Goal: Task Accomplishment & Management: Manage account settings

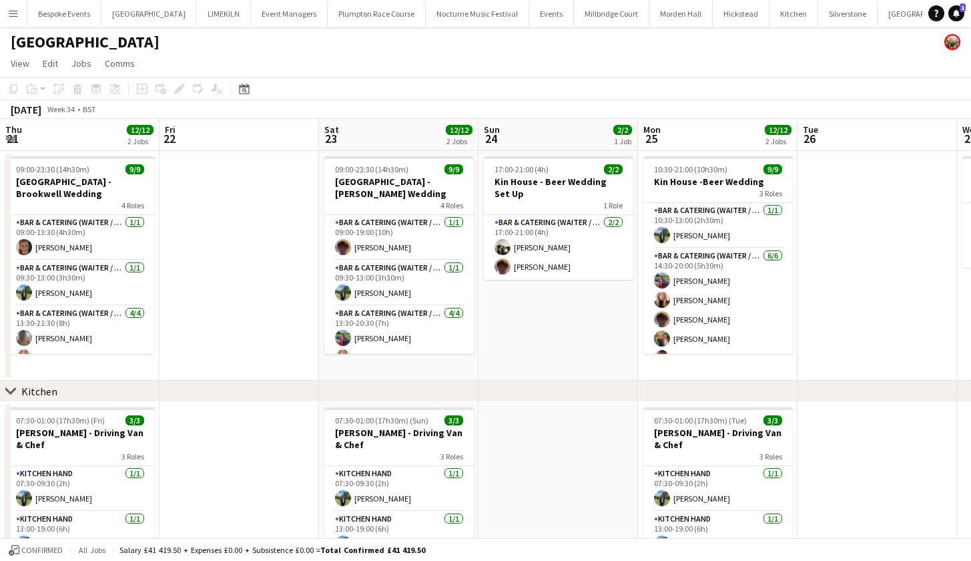
scroll to position [140, 0]
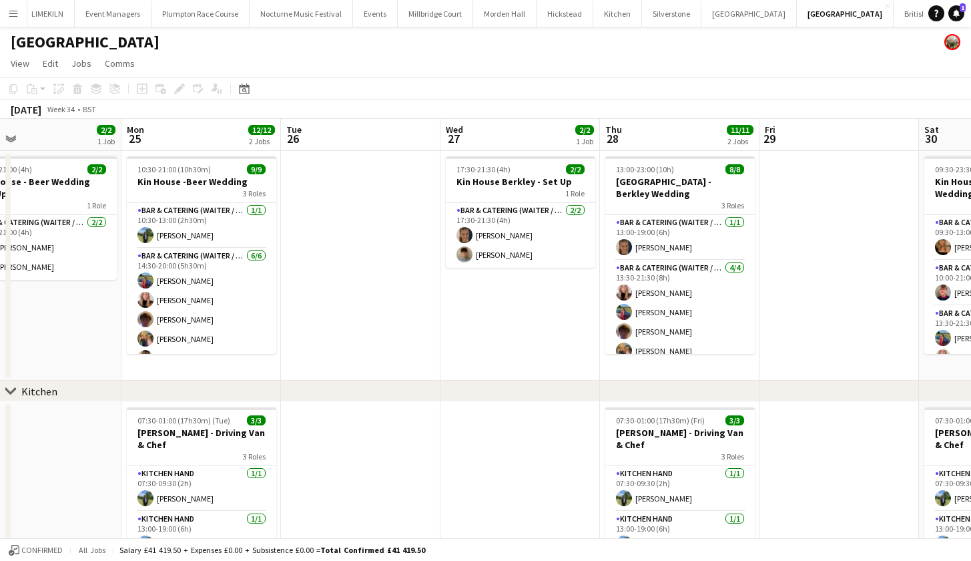
click at [15, 13] on app-icon "Menu" at bounding box center [13, 13] width 11 height 11
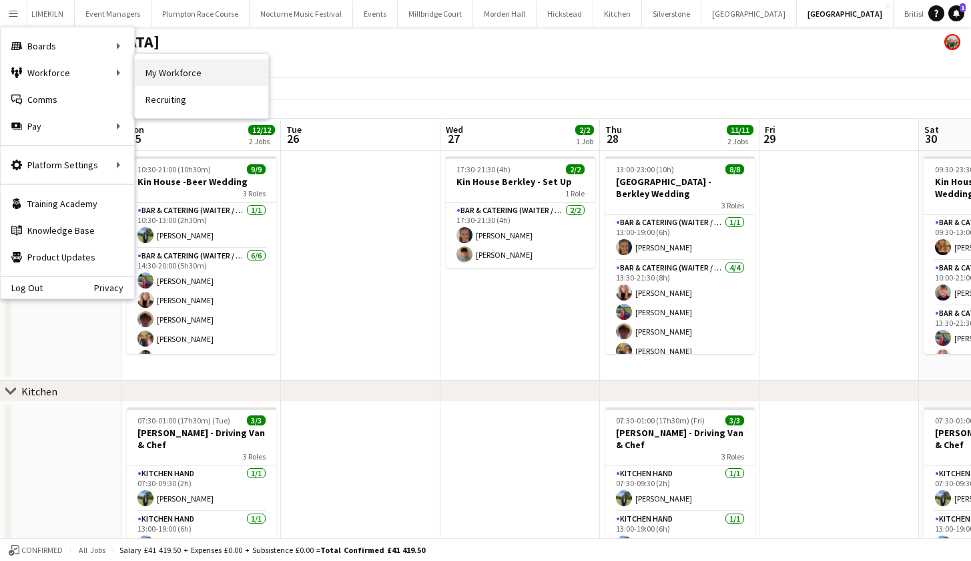
click at [204, 78] on link "My Workforce" at bounding box center [202, 72] width 134 height 27
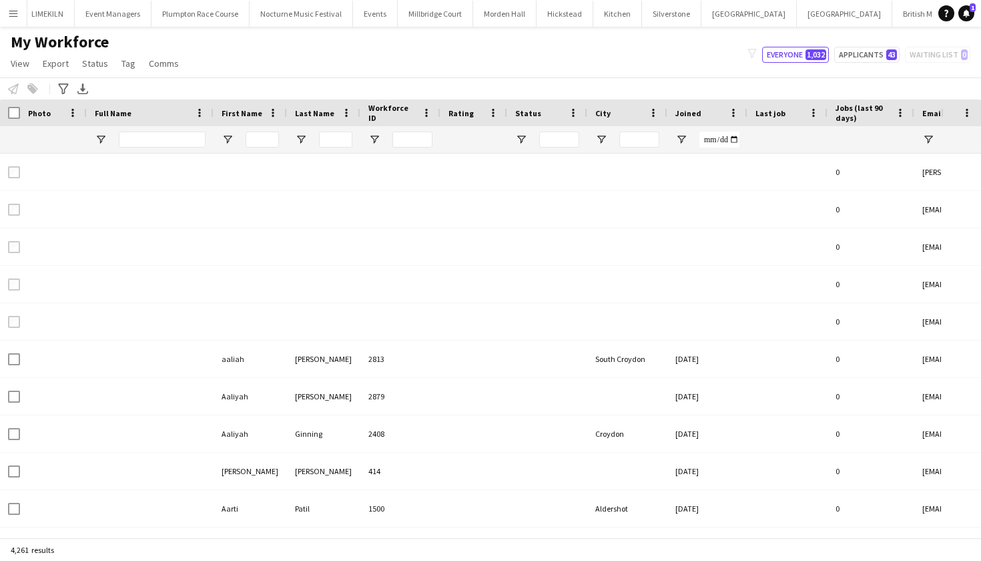
type input "**********"
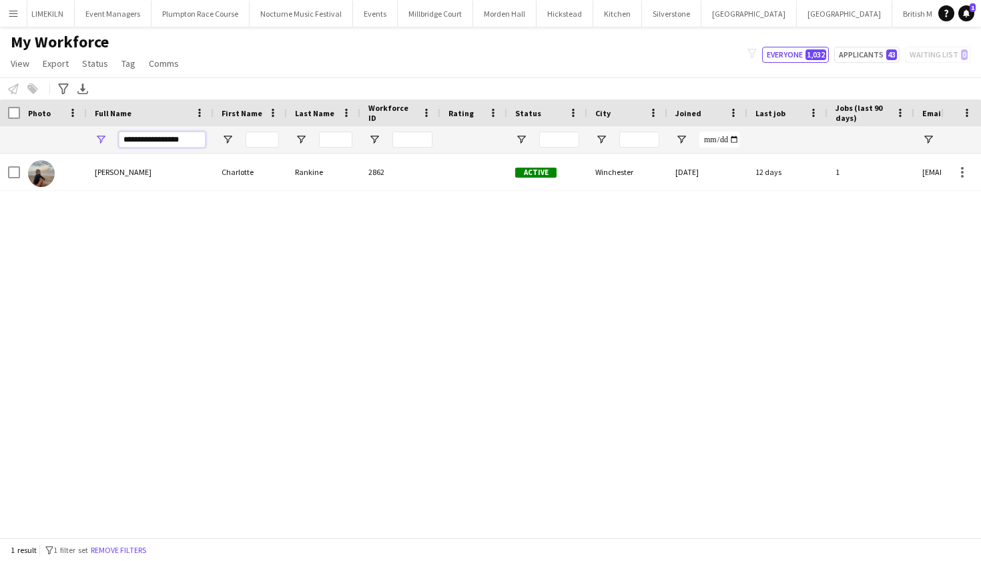
drag, startPoint x: 186, startPoint y: 141, endPoint x: 67, endPoint y: 126, distance: 119.1
click at [67, 126] on div "**********" at bounding box center [787, 139] width 1574 height 27
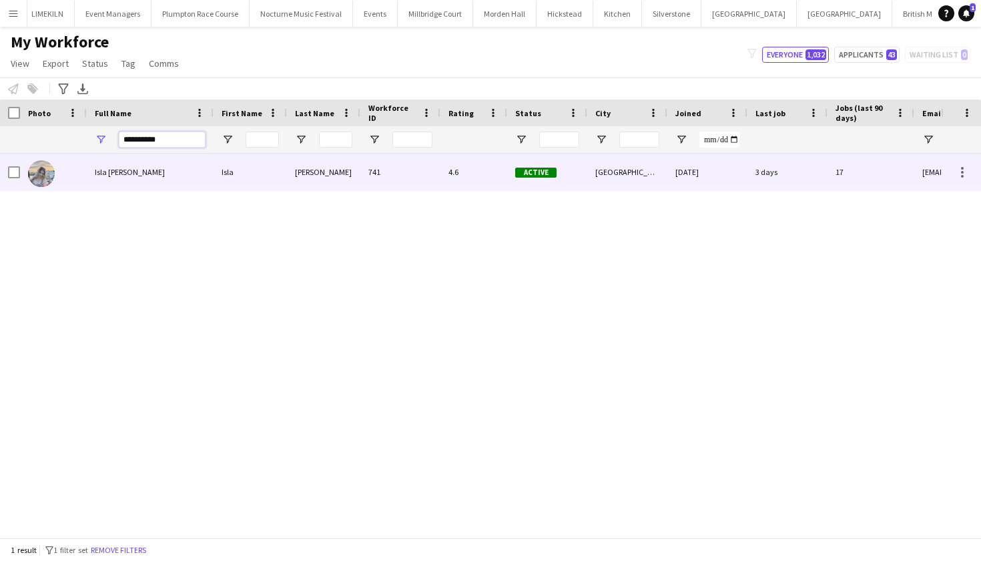
click at [220, 186] on div "Isla" at bounding box center [250, 172] width 73 height 37
type input "**********"
click at [728, 187] on div "[DATE]" at bounding box center [708, 172] width 80 height 37
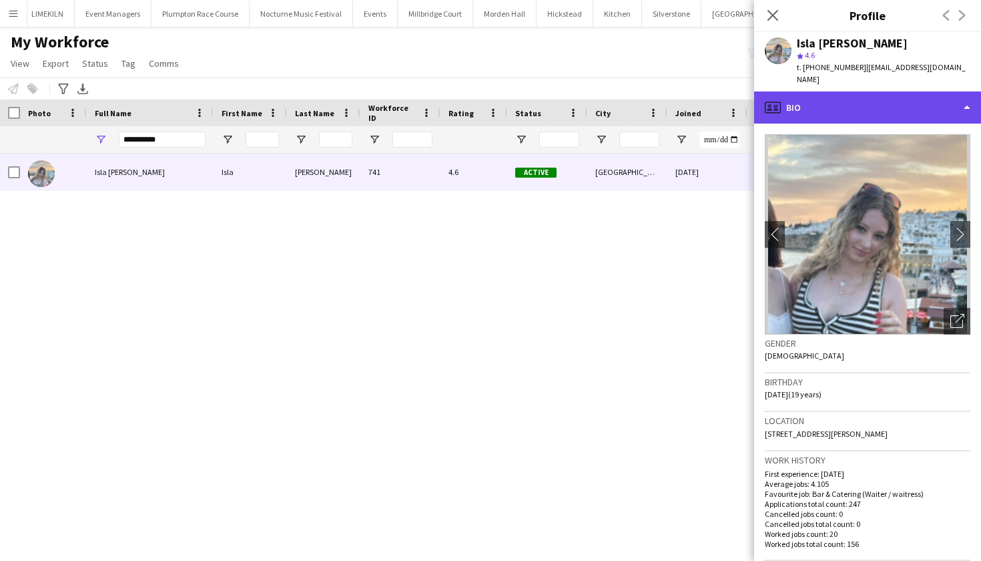
click at [909, 100] on div "profile Bio" at bounding box center [867, 107] width 227 height 32
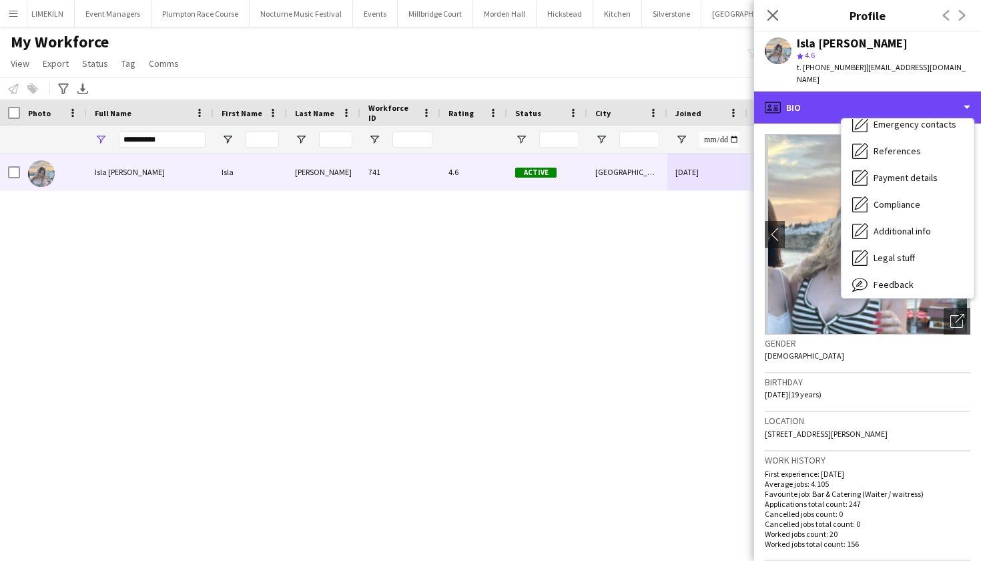
scroll to position [152, 0]
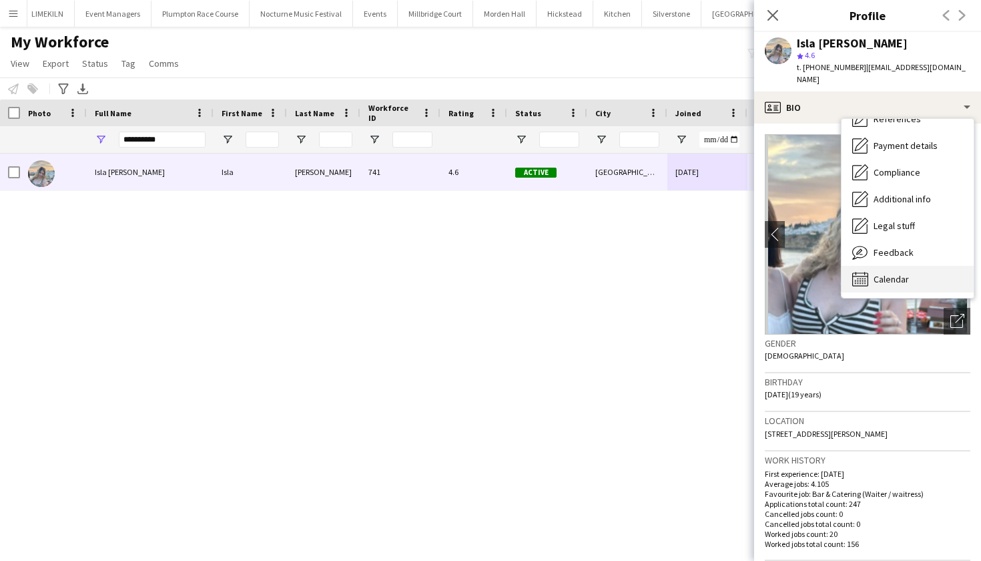
click at [934, 272] on div "Calendar Calendar" at bounding box center [908, 279] width 132 height 27
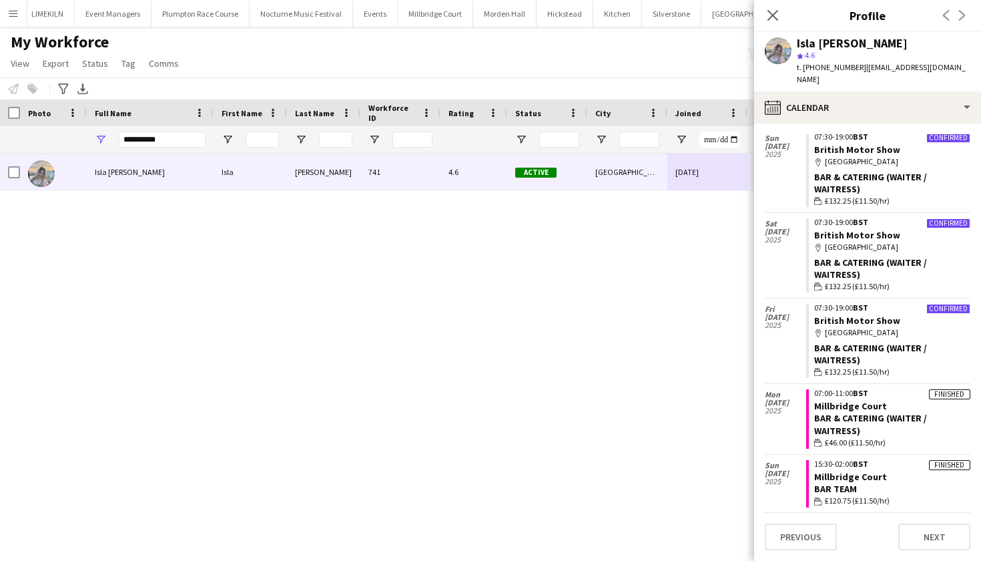
scroll to position [93, 0]
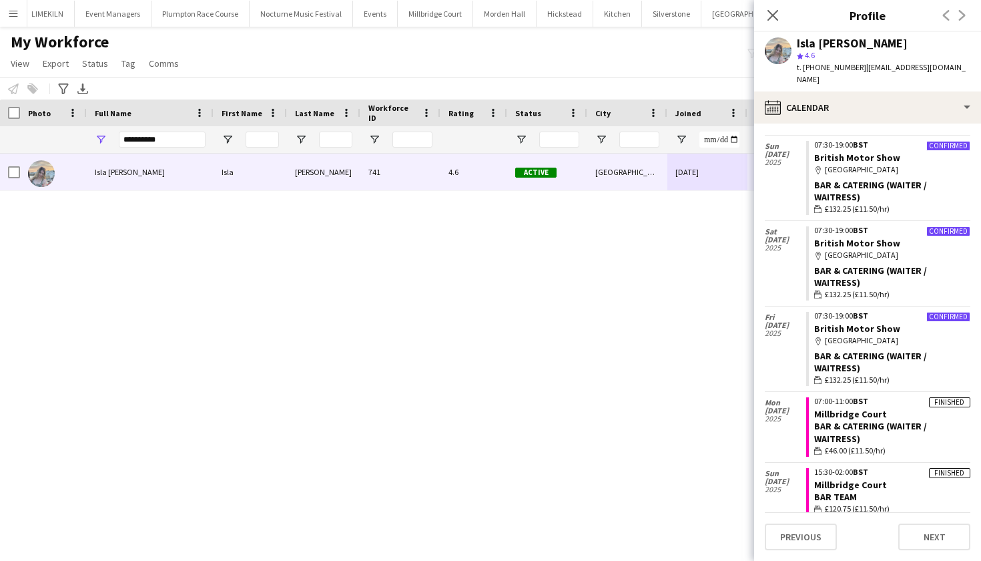
click at [581, 40] on div "My Workforce View Views Default view mena New Starter New view Update view Dele…" at bounding box center [490, 54] width 981 height 45
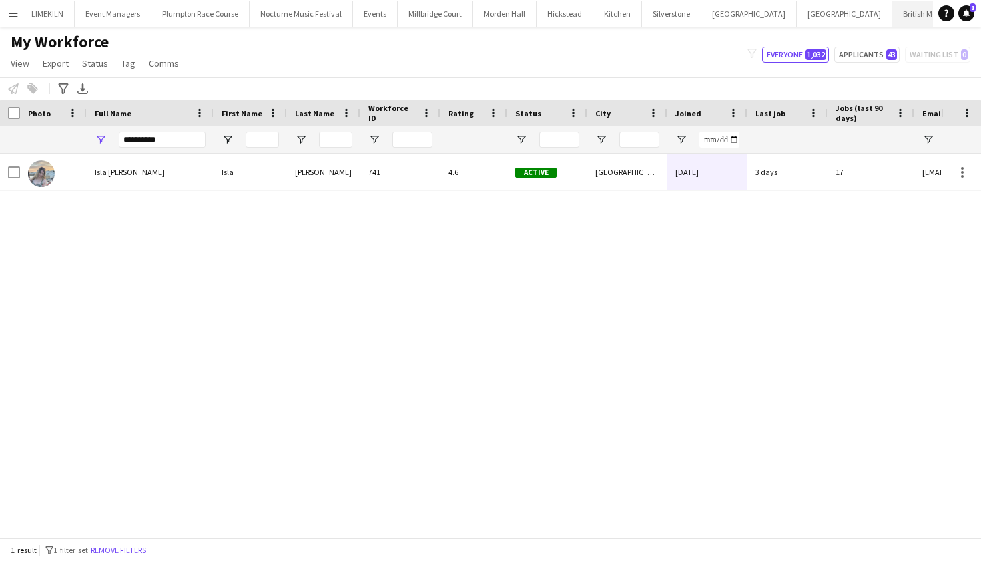
click at [893, 20] on button "British Motor Show Close" at bounding box center [935, 14] width 85 height 26
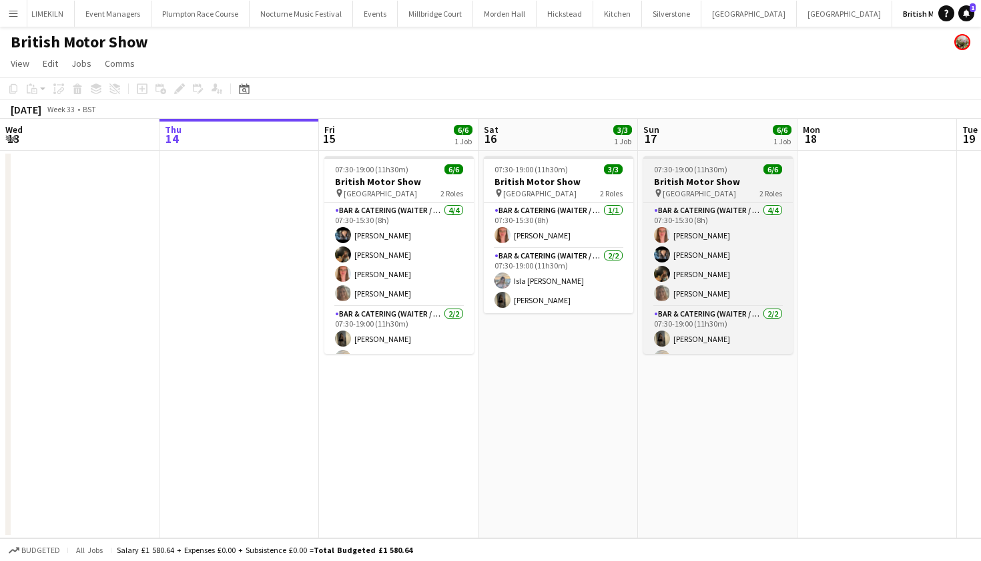
scroll to position [17, 0]
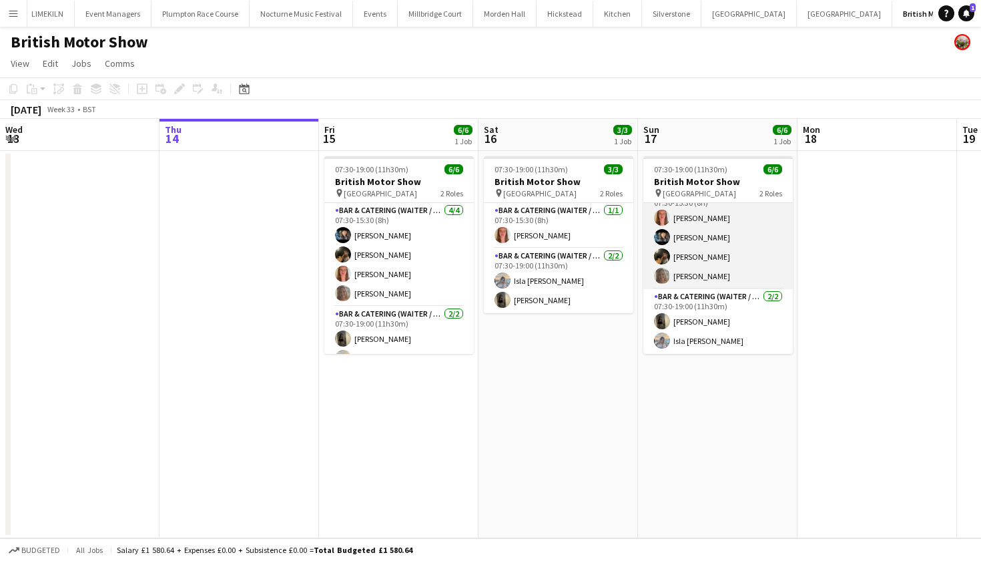
click at [733, 253] on app-card-role "Bar & Catering (Waiter / waitress) [DATE] 07:30-15:30 (8h) [PERSON_NAME] [PERSO…" at bounding box center [719, 237] width 150 height 103
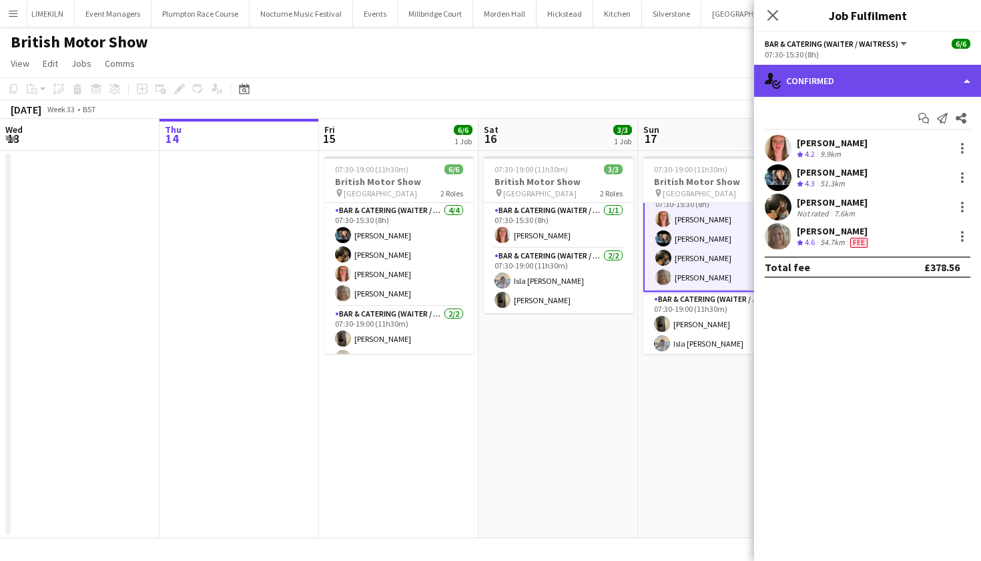
click at [889, 79] on div "single-neutral-actions-check-2 Confirmed" at bounding box center [867, 81] width 227 height 32
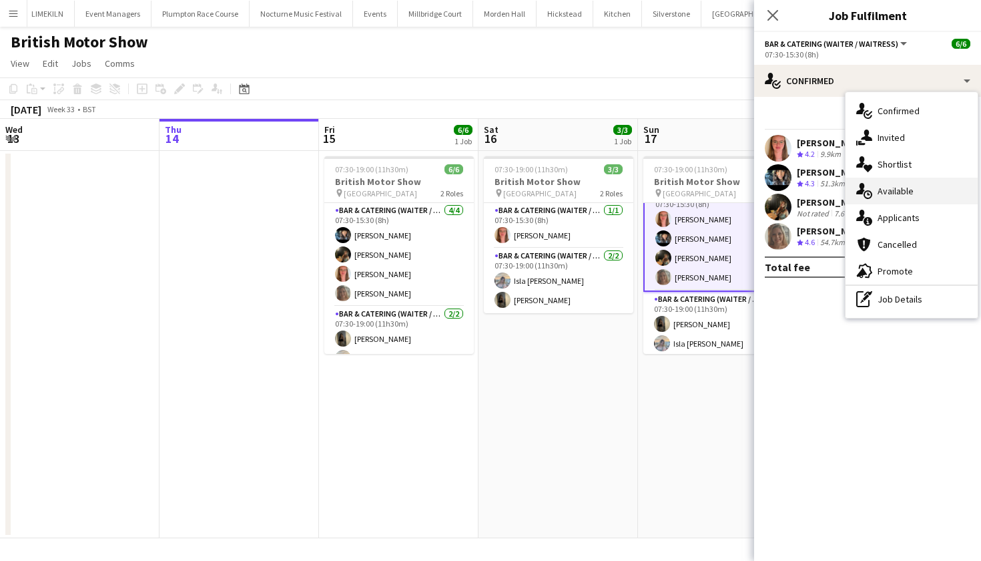
click at [905, 204] on div "single-neutral-actions-upload Available" at bounding box center [912, 191] width 132 height 27
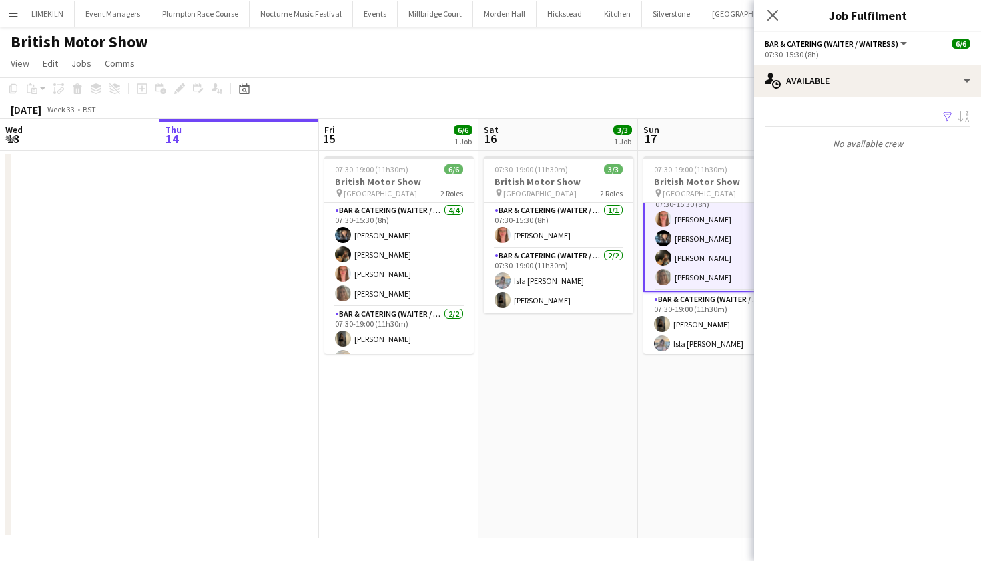
click at [905, 204] on mat-expansion-panel "users Available Filter Sort asc No available crew Rating: 0 - 5 0 5 Distance: 1…" at bounding box center [867, 329] width 227 height 464
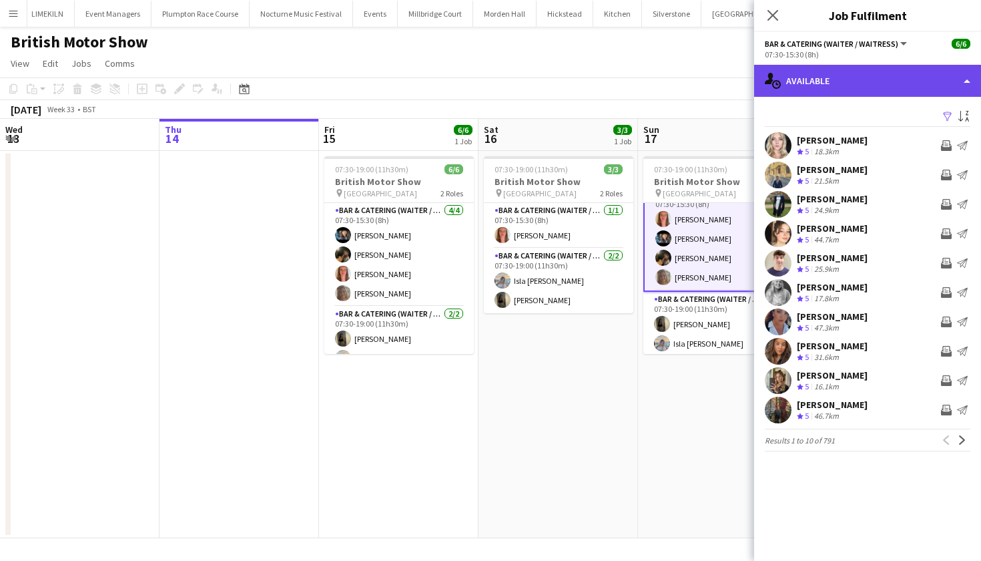
click at [877, 81] on div "single-neutral-actions-upload Available" at bounding box center [867, 81] width 227 height 32
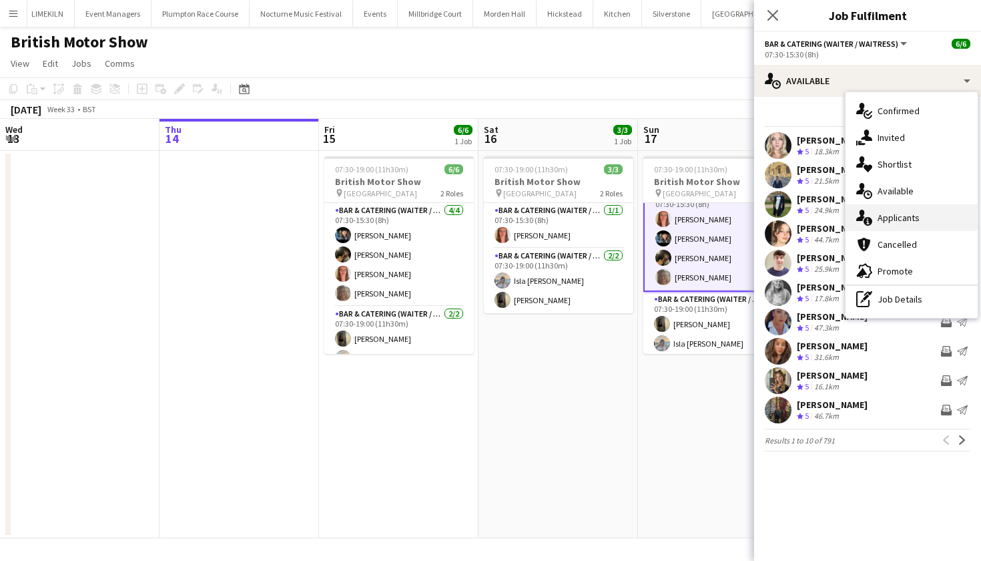
click at [895, 216] on div "single-neutral-actions-information Applicants" at bounding box center [912, 217] width 132 height 27
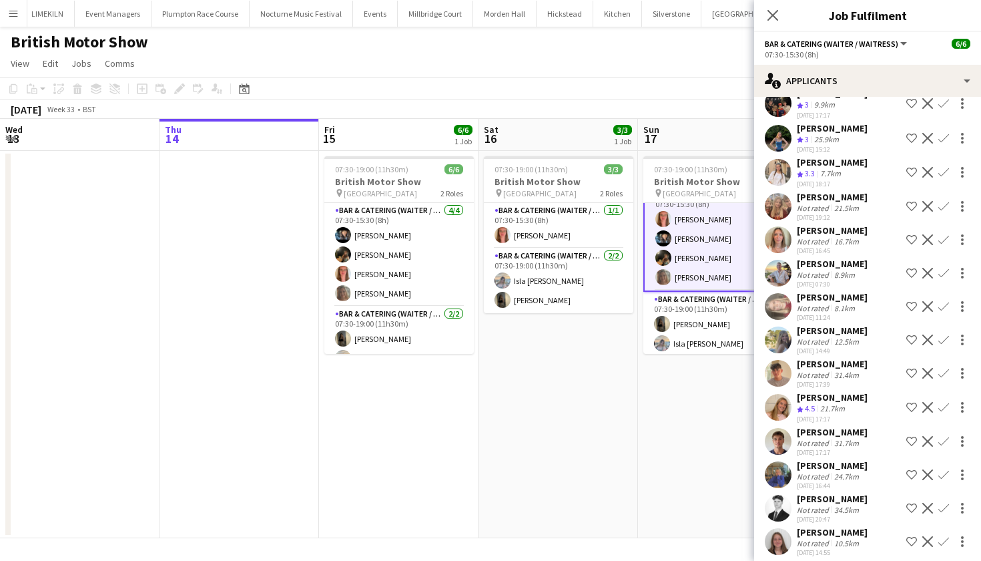
scroll to position [0, 0]
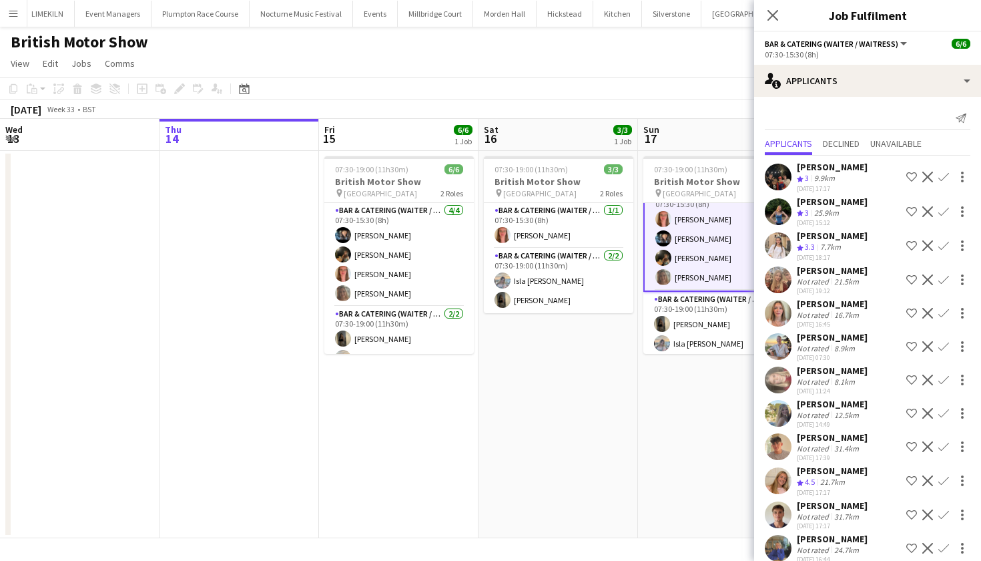
click at [477, 391] on app-date-cell "07:30-19:00 (11h30m) 6/6 British Motor Show pin [GEOGRAPHIC_DATA] 2 Roles Bar &…" at bounding box center [399, 344] width 160 height 387
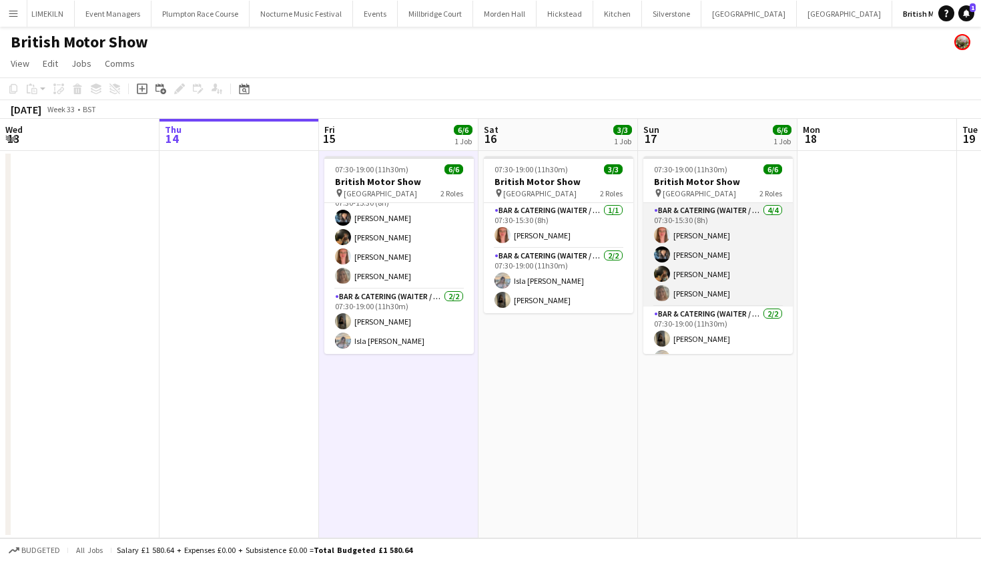
scroll to position [17, 0]
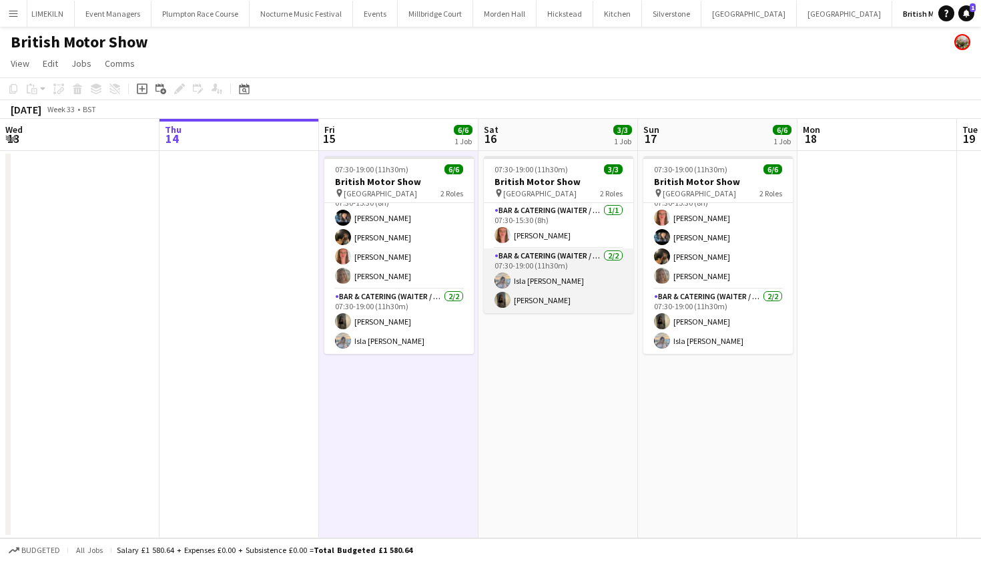
click at [553, 269] on app-card-role "Bar & Catering (Waiter / waitress) [DATE] 07:30-19:00 (11h30m) [PERSON_NAME] [P…" at bounding box center [559, 280] width 150 height 65
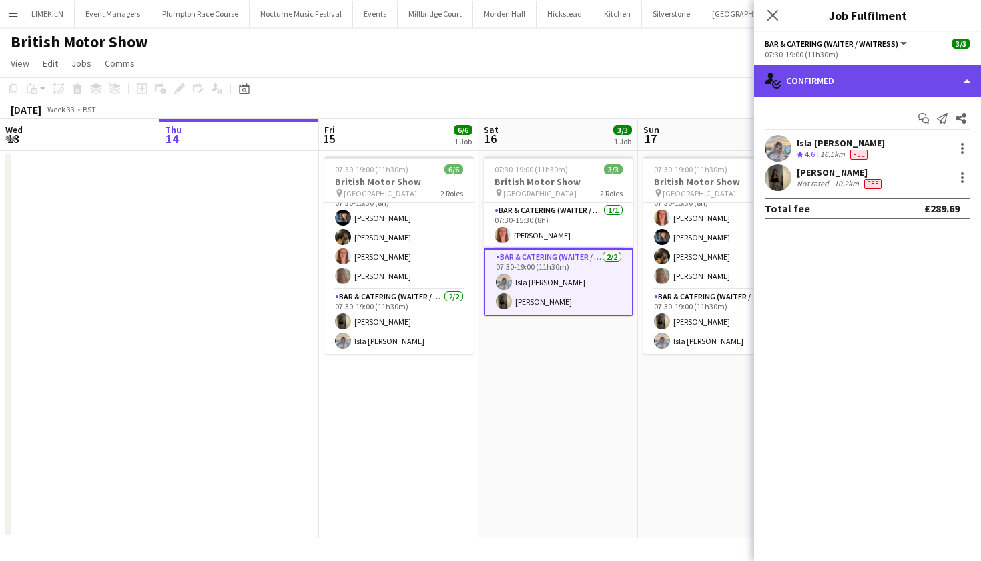
click at [826, 85] on div "single-neutral-actions-check-2 Confirmed" at bounding box center [867, 81] width 227 height 32
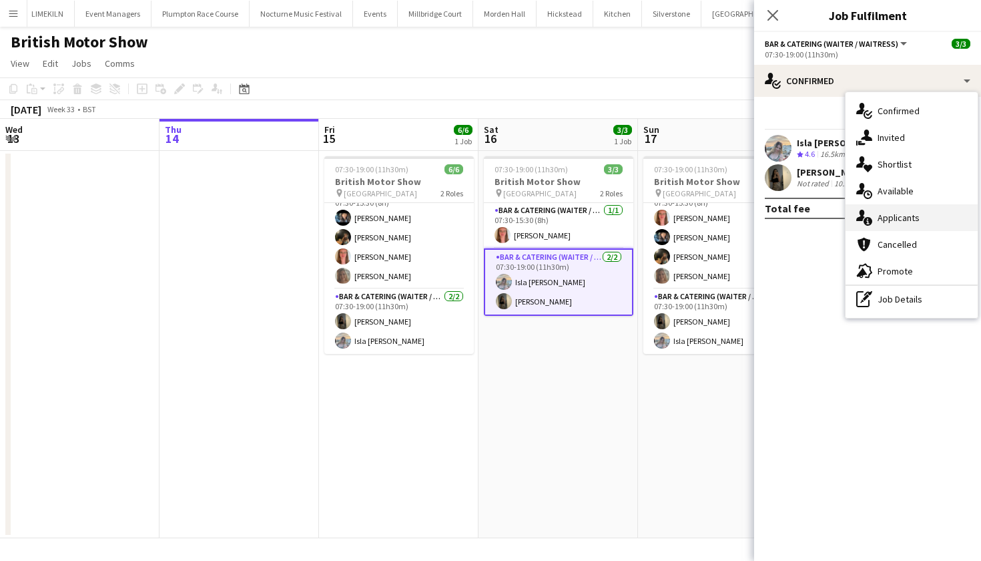
click at [894, 219] on div "single-neutral-actions-information Applicants" at bounding box center [912, 217] width 132 height 27
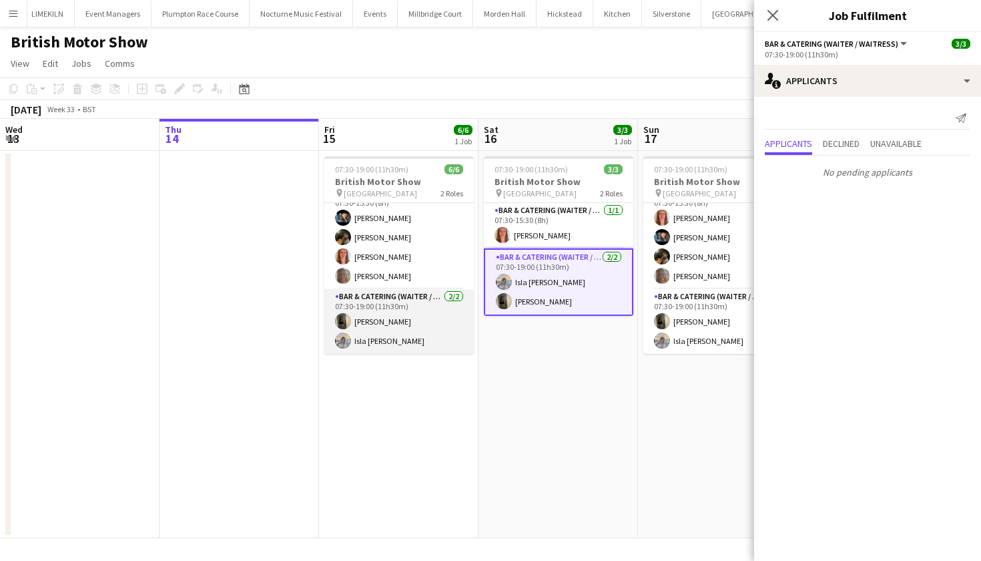
click at [402, 320] on app-card-role "Bar & Catering (Waiter / waitress) [DATE] 07:30-19:00 (11h30m) [PERSON_NAME] Is…" at bounding box center [399, 321] width 150 height 65
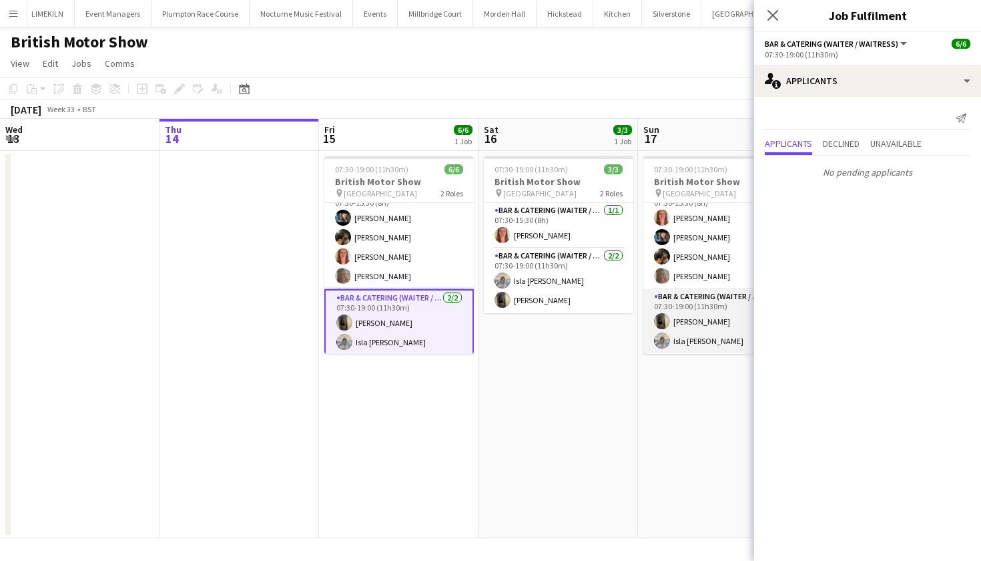
click at [681, 319] on app-card-role "Bar & Catering (Waiter / waitress) [DATE] 07:30-19:00 (11h30m) [PERSON_NAME] Is…" at bounding box center [719, 321] width 150 height 65
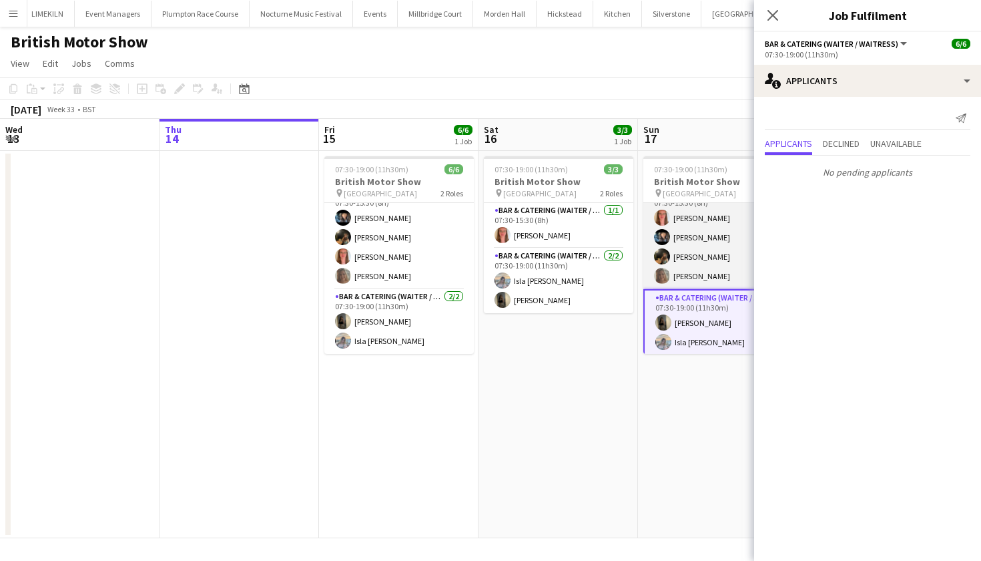
click at [700, 208] on app-card-role "Bar & Catering (Waiter / waitress) [DATE] 07:30-15:30 (8h) [PERSON_NAME] [PERSO…" at bounding box center [719, 237] width 150 height 103
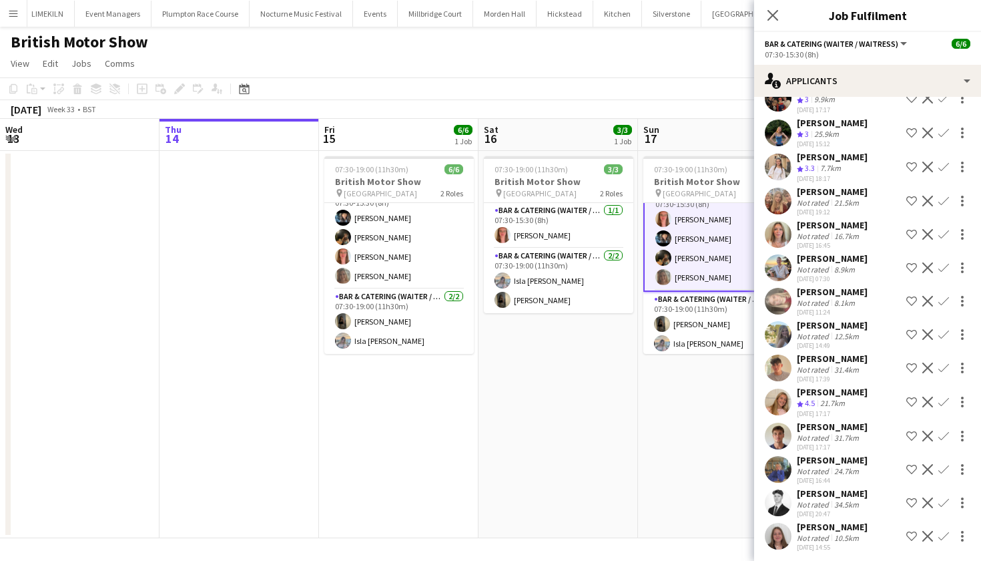
scroll to position [82, 0]
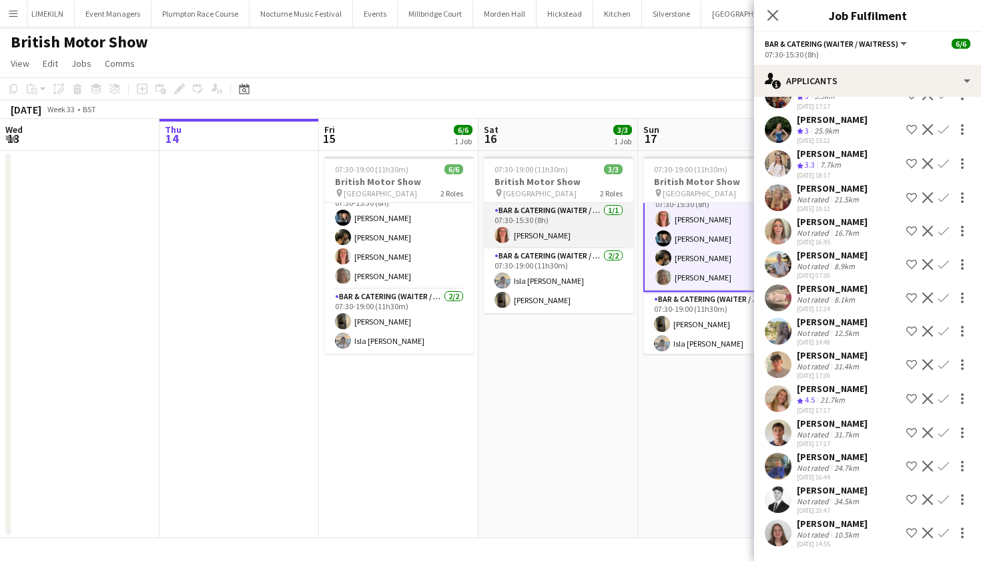
click at [559, 219] on app-card-role "Bar & Catering (Waiter / waitress) [DATE] 07:30-15:30 (8h) [PERSON_NAME]" at bounding box center [559, 225] width 150 height 45
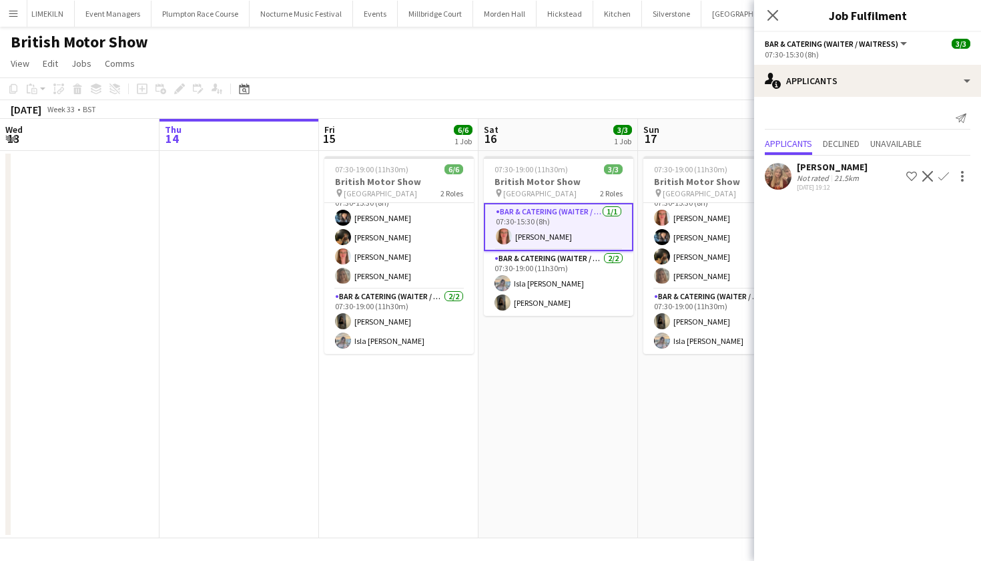
scroll to position [0, 0]
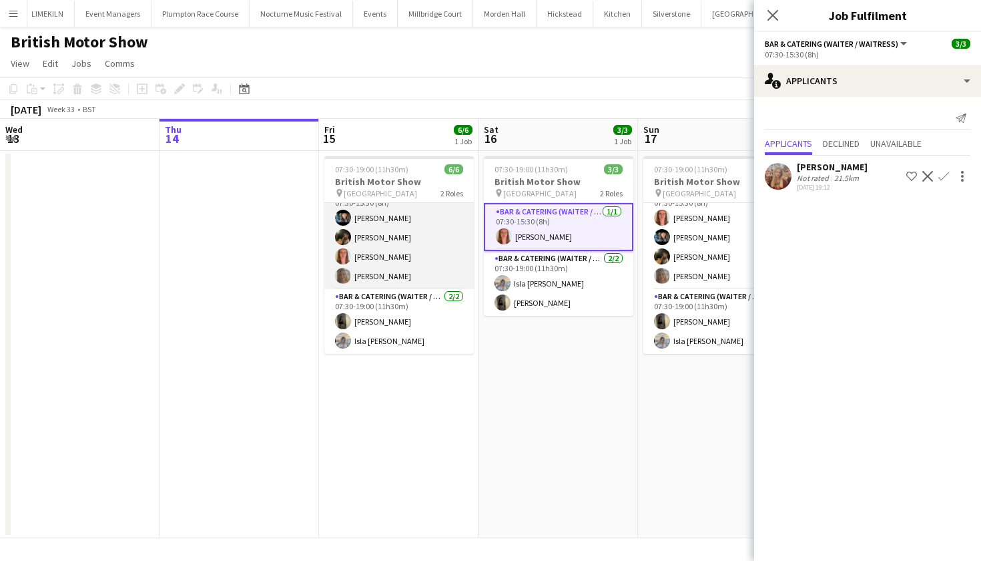
click at [393, 262] on app-card-role "Bar & Catering (Waiter / waitress) [DATE] 07:30-15:30 (8h) [PERSON_NAME] [PERSO…" at bounding box center [399, 237] width 150 height 103
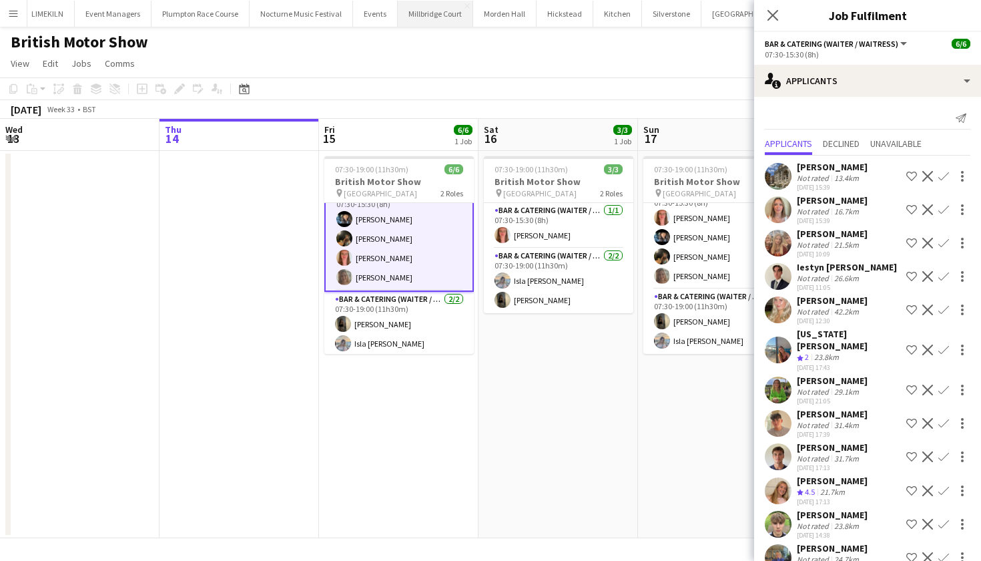
click at [427, 11] on button "[GEOGRAPHIC_DATA]" at bounding box center [435, 14] width 75 height 26
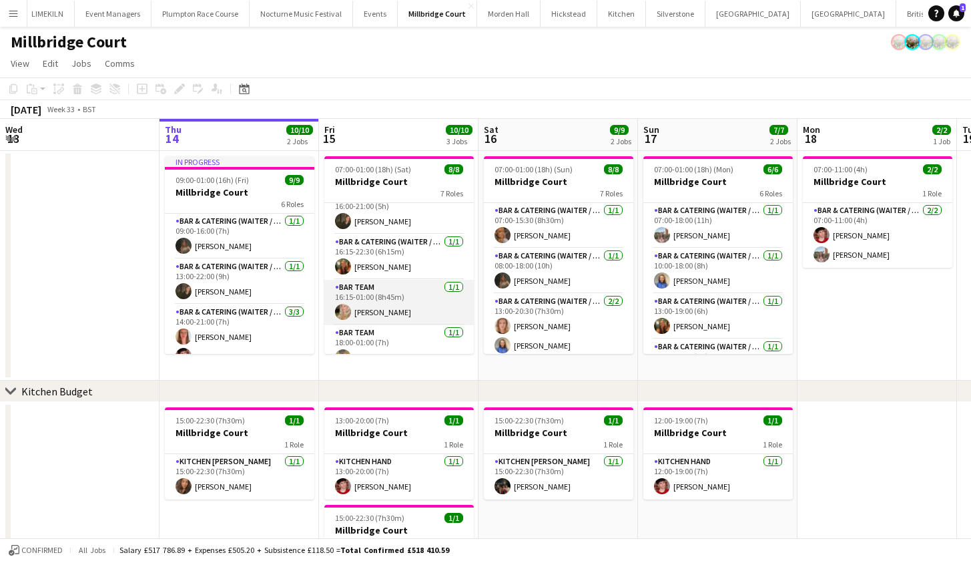
scroll to position [62, 0]
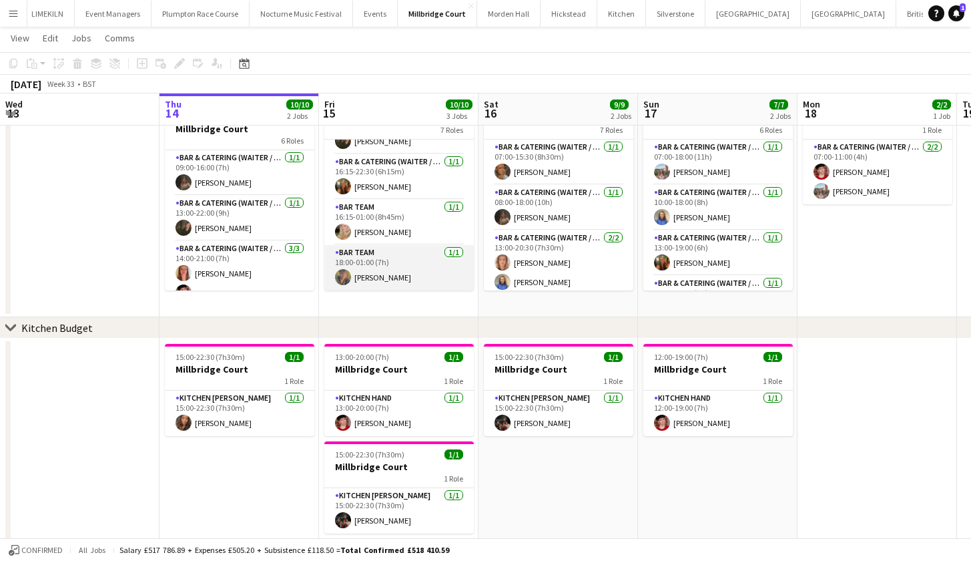
click at [407, 284] on app-card-role "Bar Team [DATE] 18:00-01:00 (7h) [PERSON_NAME]" at bounding box center [399, 267] width 150 height 45
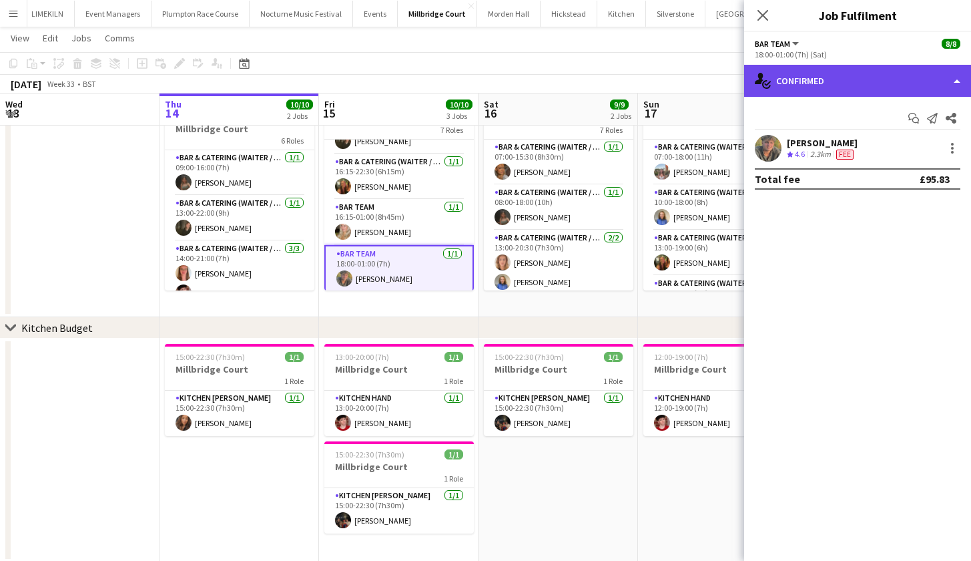
click at [804, 79] on div "single-neutral-actions-check-2 Confirmed" at bounding box center [857, 81] width 227 height 32
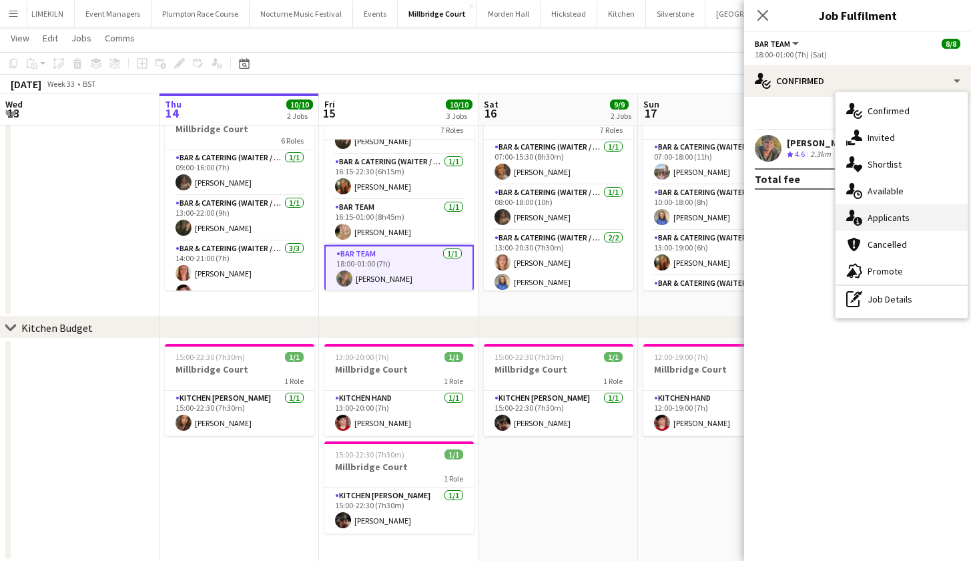
click at [917, 230] on div "single-neutral-actions-information Applicants" at bounding box center [902, 217] width 132 height 27
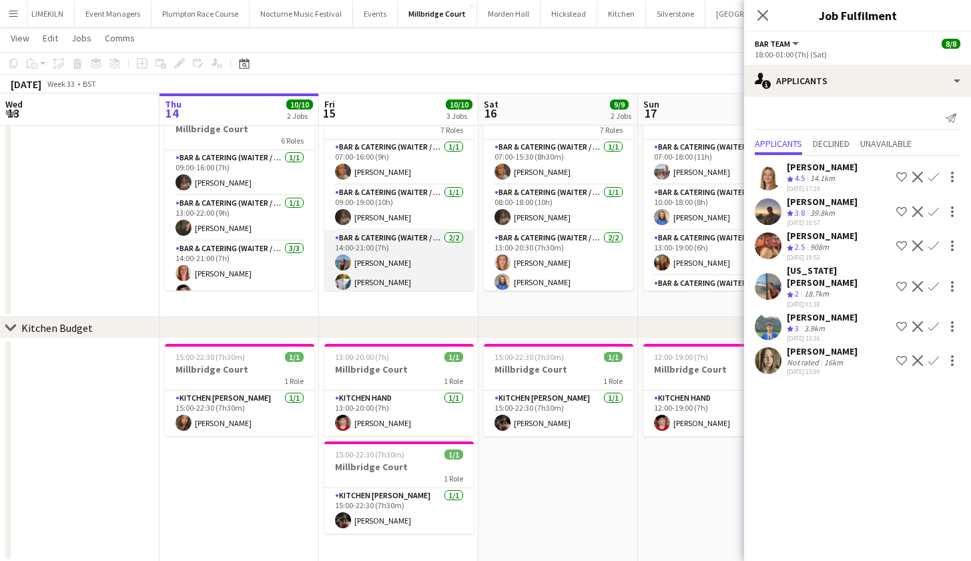
scroll to position [0, 0]
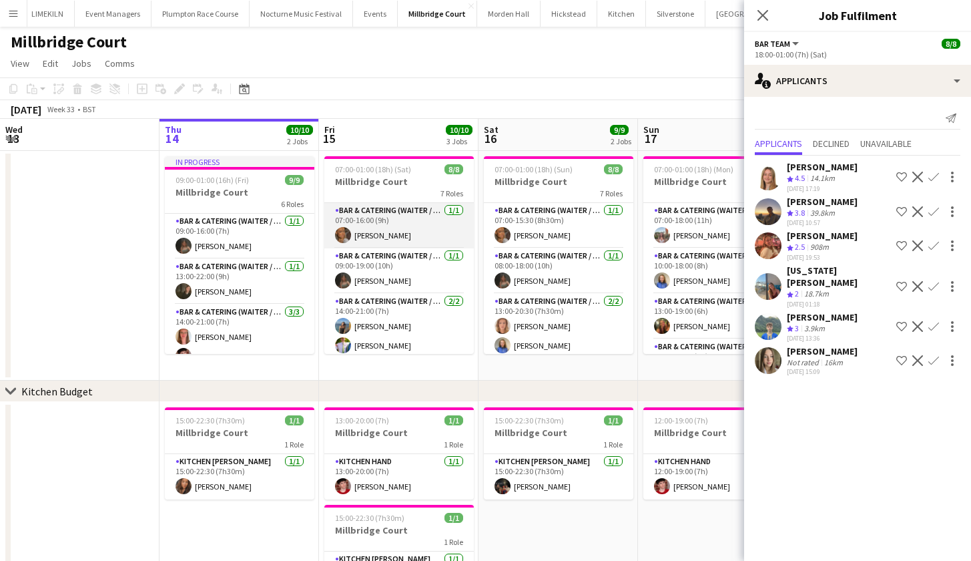
click at [435, 220] on app-card-role "Bar & Catering (Waiter / waitress) [DATE] 07:00-16:00 (9h) [PERSON_NAME]" at bounding box center [399, 225] width 150 height 45
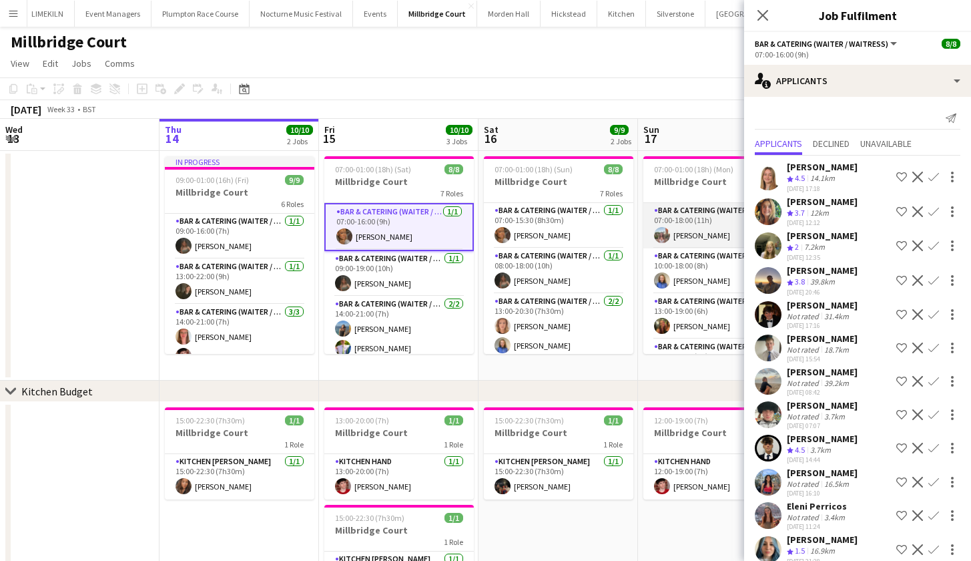
click at [708, 228] on app-card-role "Bar & Catering (Waiter / waitress) [DATE] 07:00-18:00 (11h) [PERSON_NAME]" at bounding box center [719, 225] width 150 height 45
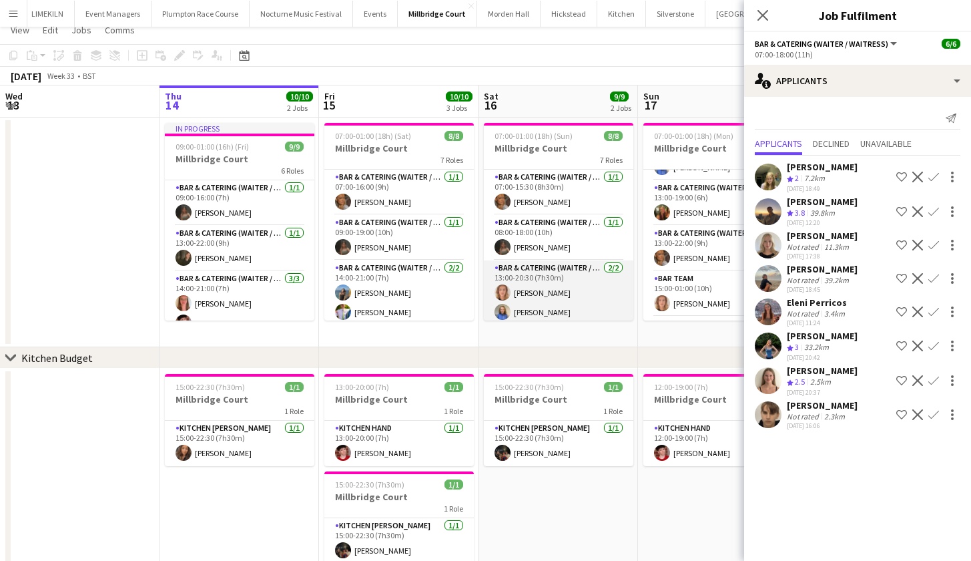
scroll to position [9, 0]
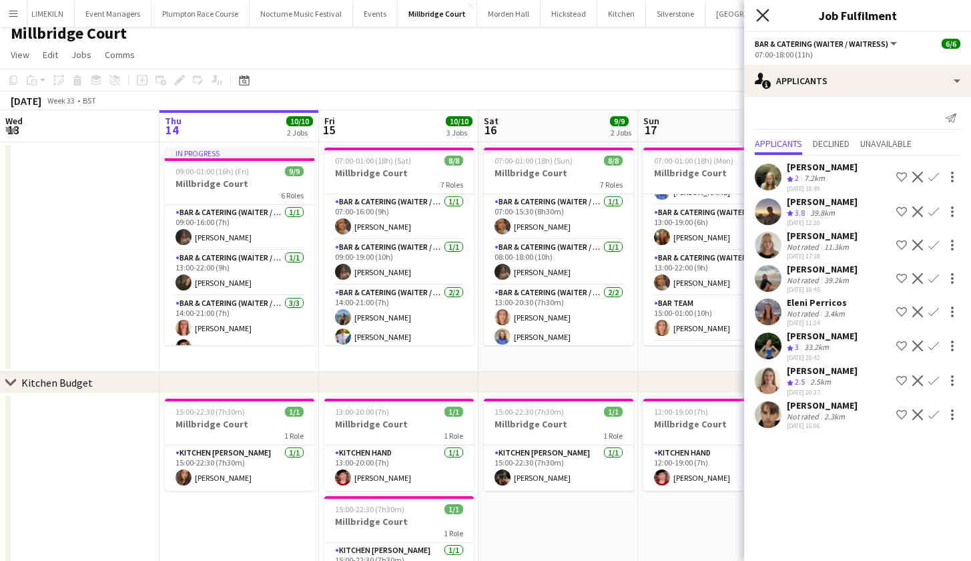
click at [769, 9] on icon at bounding box center [762, 15] width 13 height 13
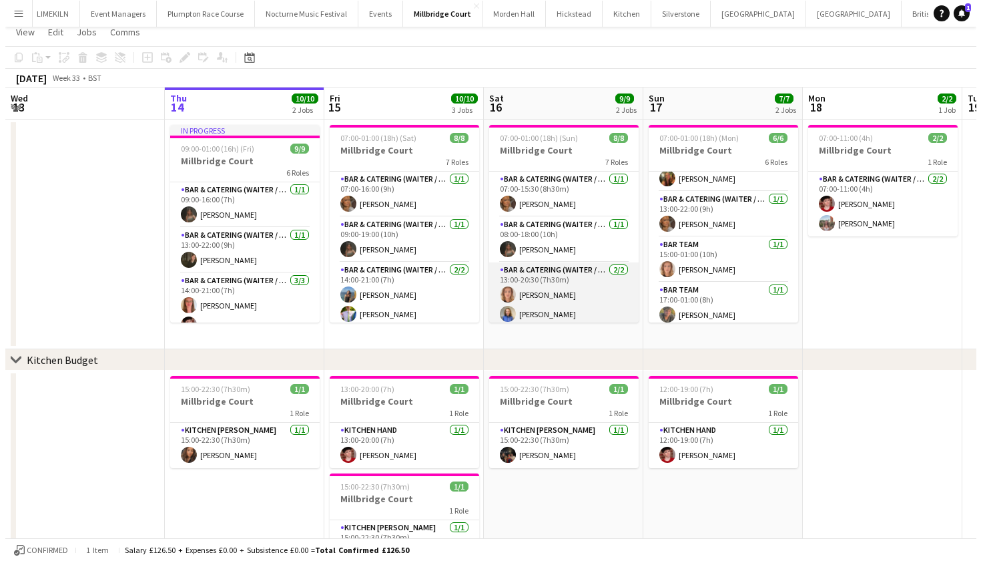
scroll to position [0, 0]
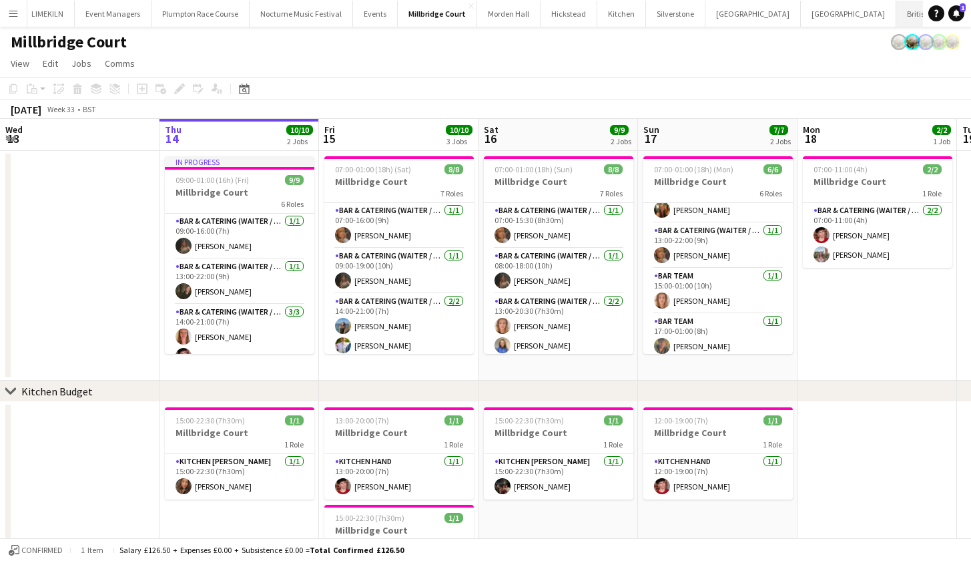
click at [897, 13] on button "British Motor Show Close" at bounding box center [939, 14] width 85 height 26
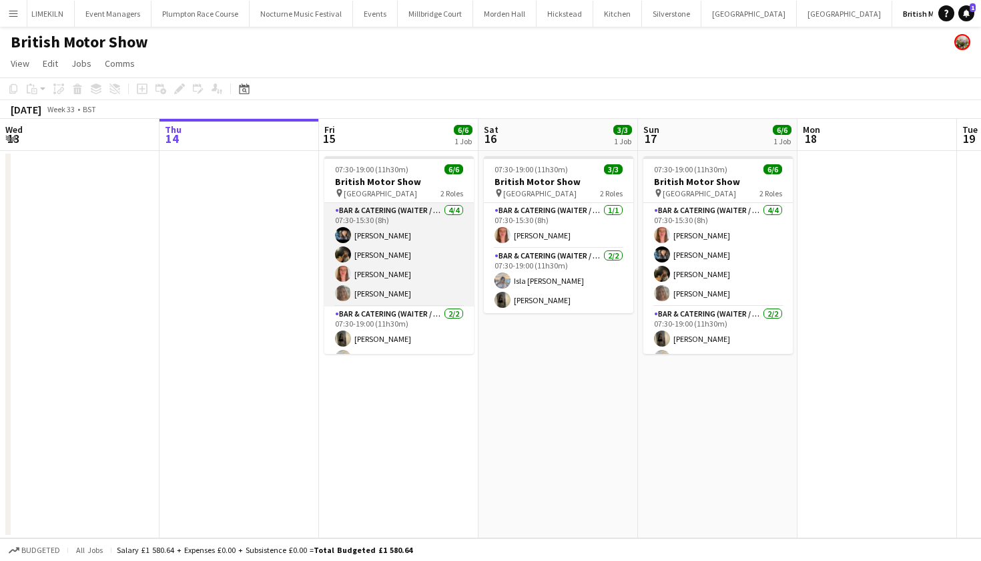
scroll to position [3, 0]
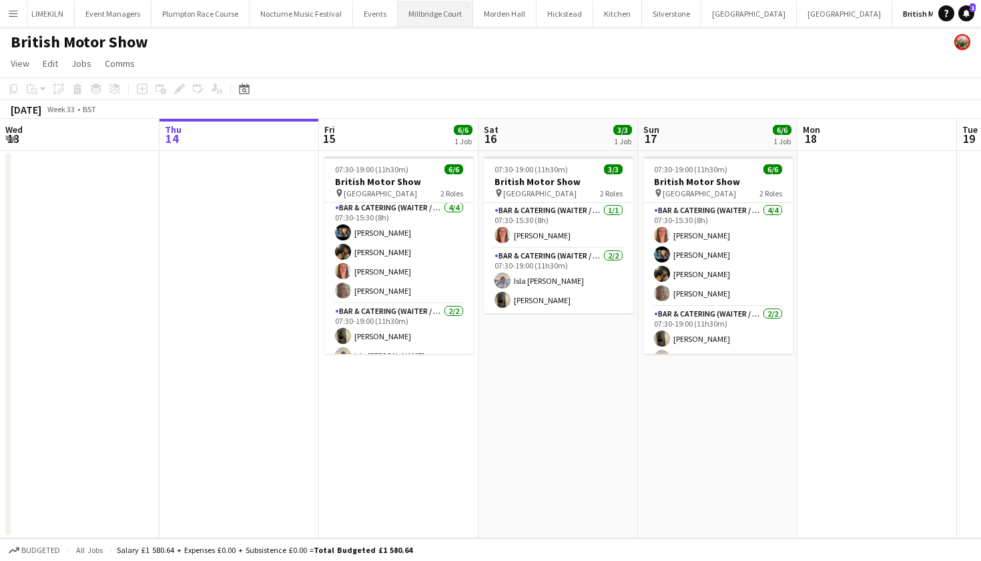
click at [424, 21] on button "[GEOGRAPHIC_DATA]" at bounding box center [435, 14] width 75 height 26
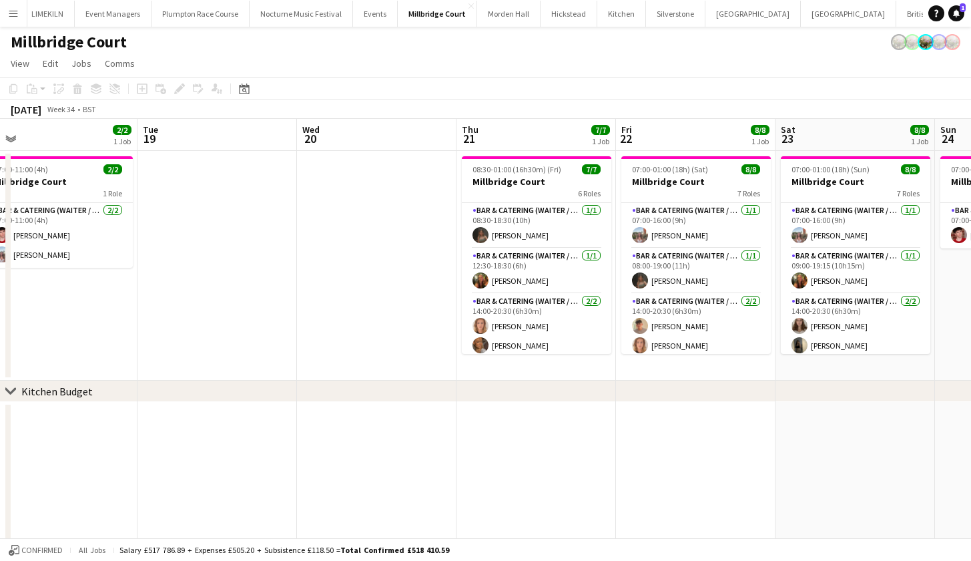
scroll to position [0, 504]
